Goal: Transaction & Acquisition: Download file/media

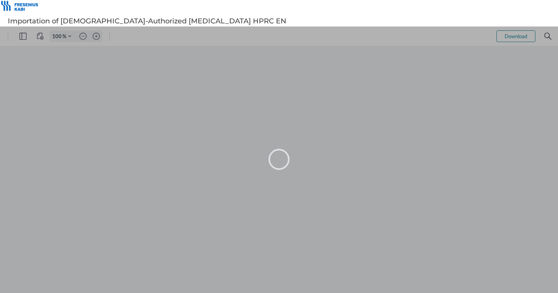
type input "80"
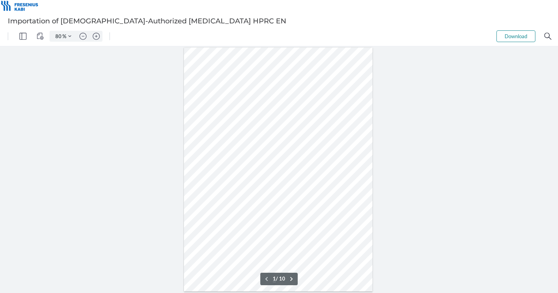
click at [511, 37] on button "Download" at bounding box center [516, 36] width 39 height 12
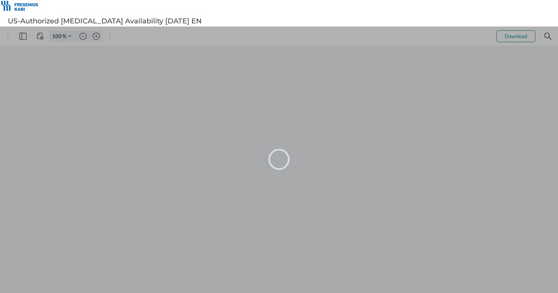
type input "80"
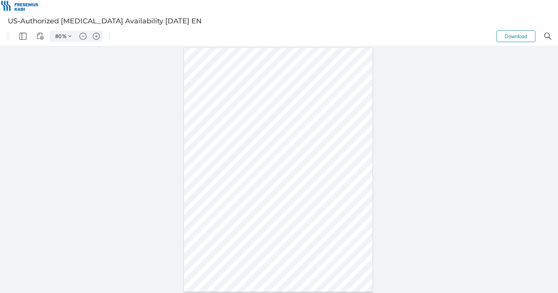
click at [511, 34] on button "Download" at bounding box center [516, 36] width 39 height 12
